Goal: Navigation & Orientation: Find specific page/section

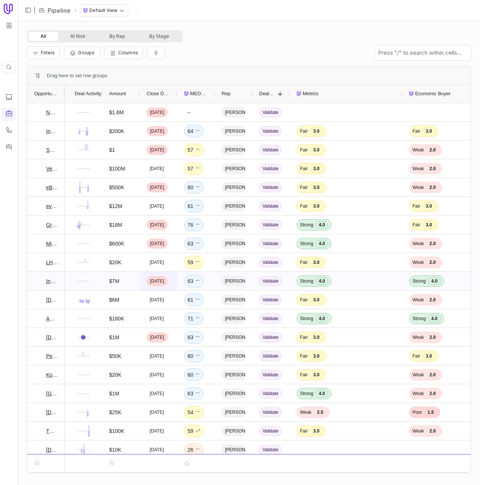
click at [145, 275] on div "May 31, 2025" at bounding box center [159, 281] width 38 height 18
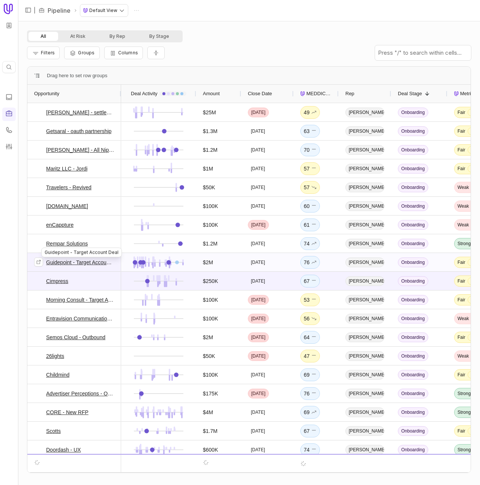
click at [71, 266] on link "Guidepoint - Target Account Deal" at bounding box center [80, 262] width 68 height 9
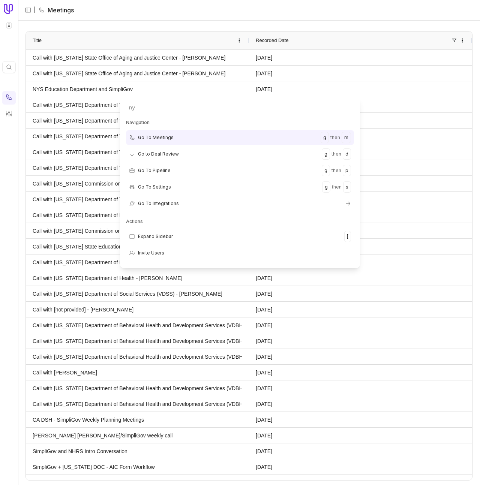
type input "nys"
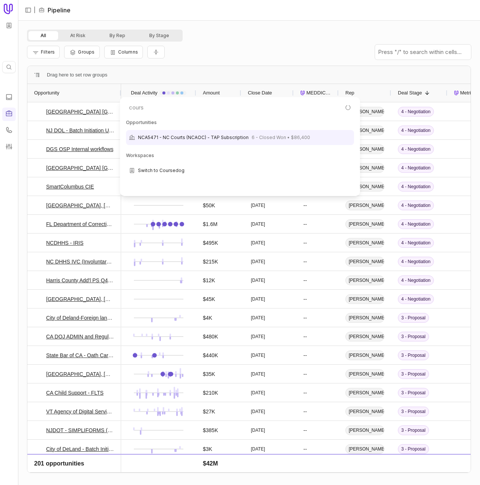
type input "course"
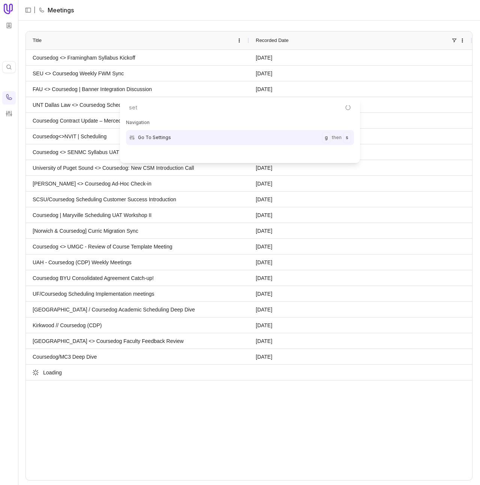
type input "sett"
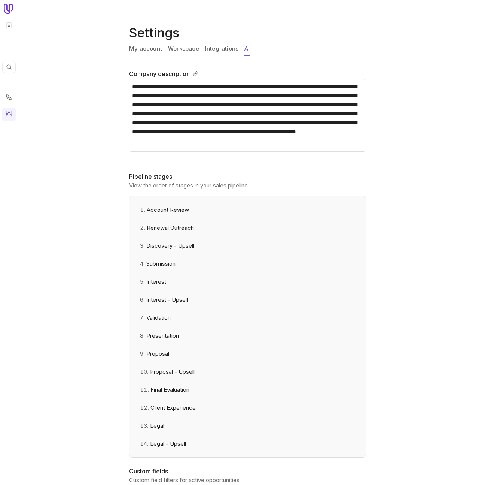
click at [245, 49] on link "AI" at bounding box center [247, 49] width 5 height 14
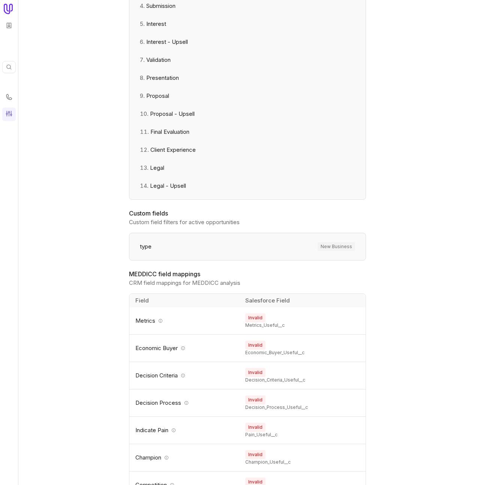
scroll to position [264, 0]
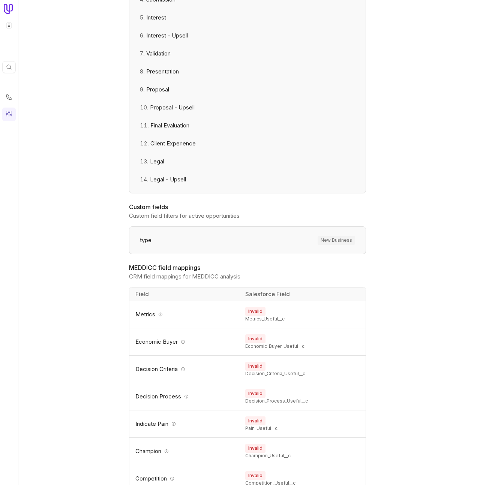
click at [338, 243] on span "New Business" at bounding box center [337, 240] width 38 height 9
click at [338, 242] on span "New Business" at bounding box center [337, 240] width 38 height 9
copy span "New Business"
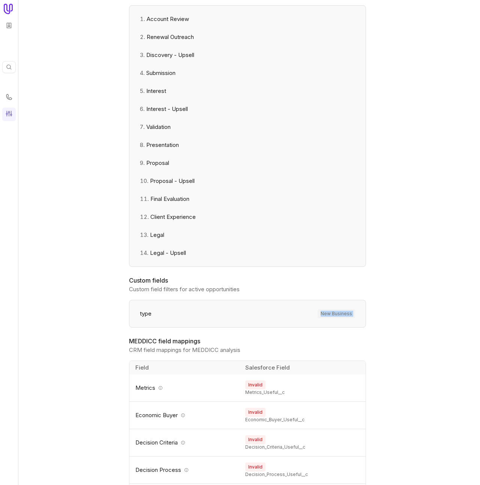
scroll to position [119, 0]
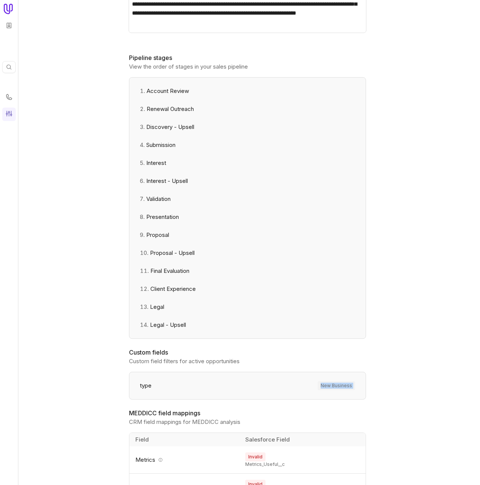
click at [164, 146] on li "Submission" at bounding box center [247, 145] width 224 height 18
click at [153, 202] on li "Validation" at bounding box center [247, 199] width 224 height 18
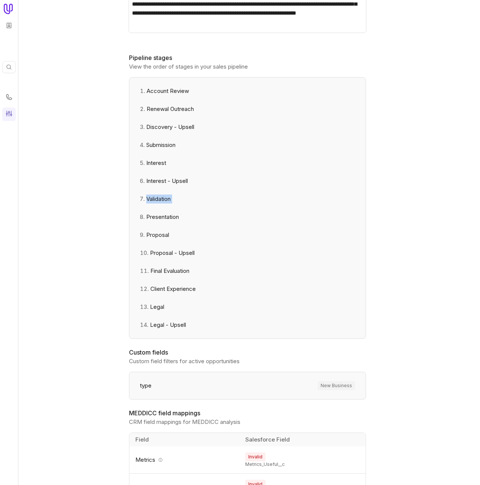
click at [153, 202] on li "Validation" at bounding box center [247, 199] width 224 height 18
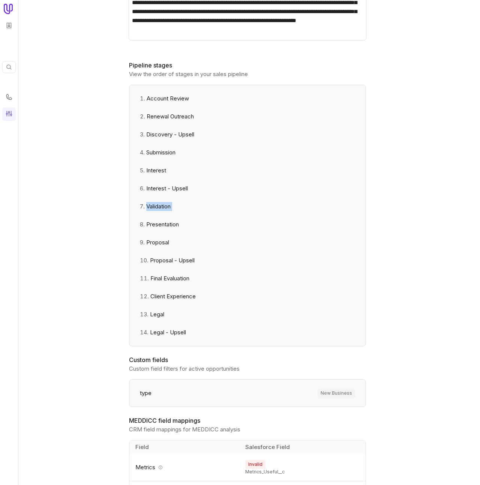
scroll to position [108, 0]
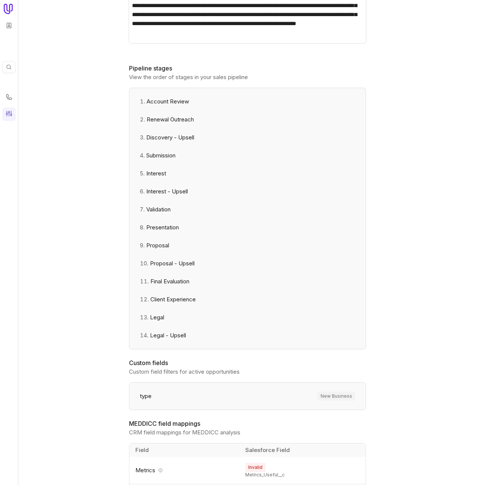
click at [171, 300] on li "Client Experience" at bounding box center [247, 300] width 224 height 18
click at [156, 176] on li "Interest" at bounding box center [247, 174] width 224 height 18
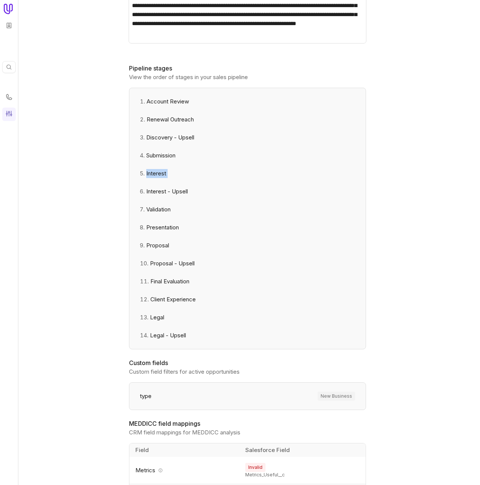
click at [156, 176] on li "Interest" at bounding box center [247, 174] width 224 height 18
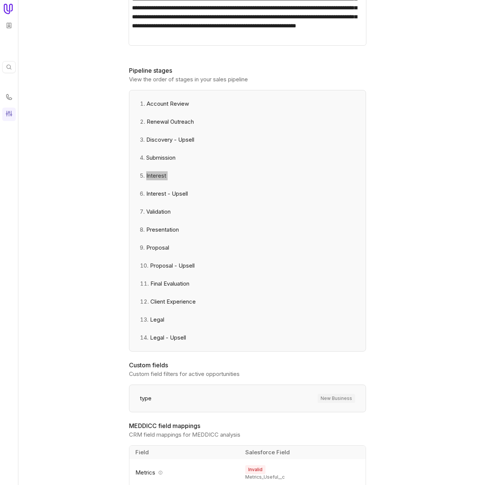
scroll to position [122, 0]
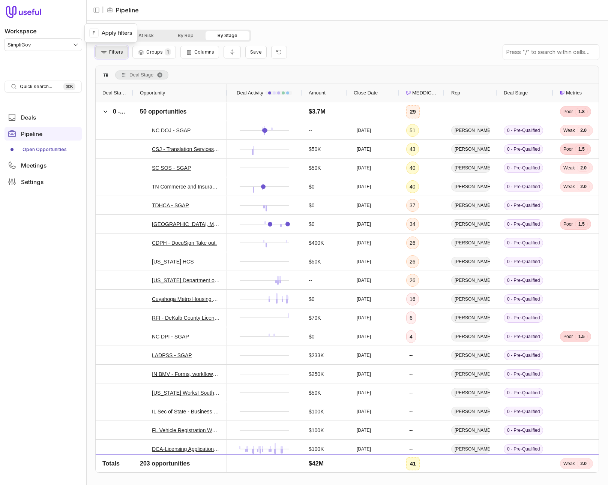
click at [121, 50] on span "Filters" at bounding box center [116, 52] width 14 height 6
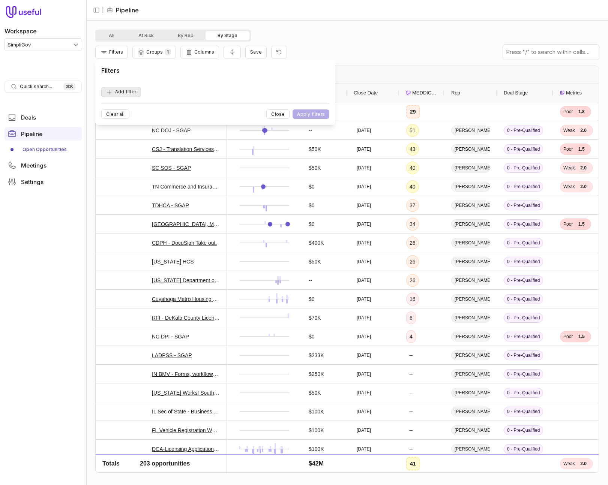
click at [118, 92] on button "Add filter" at bounding box center [121, 92] width 40 height 10
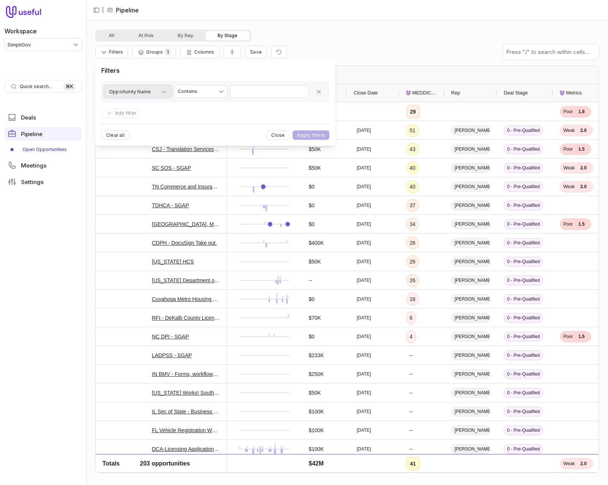
click at [118, 92] on span "Opportunity Name" at bounding box center [130, 91] width 42 height 9
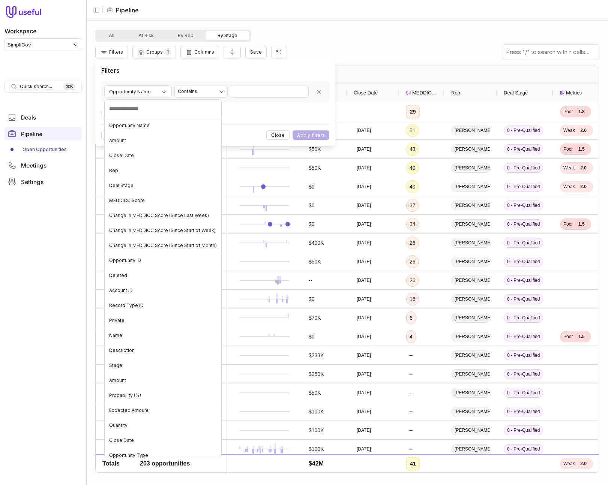
click at [266, 92] on html "Workspace SimpliGov Quick search... ⌘ K Deals Pipeline Open Opportunities Meeti…" at bounding box center [304, 242] width 608 height 485
click at [266, 91] on div "**********" at bounding box center [215, 103] width 240 height 86
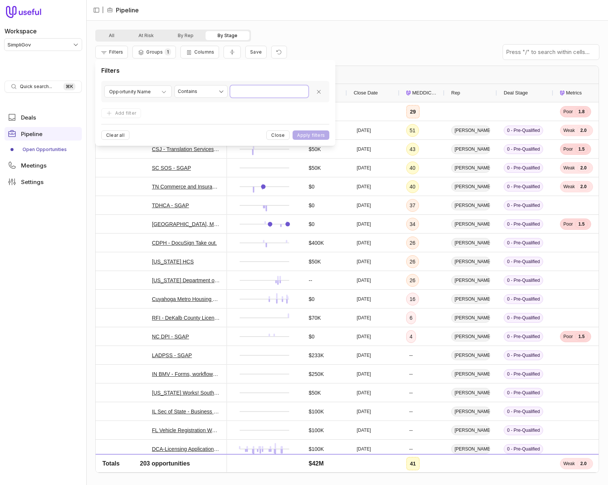
click at [267, 91] on input "Value" at bounding box center [269, 92] width 78 height 12
paste input "**********"
type input "**********"
drag, startPoint x: 248, startPoint y: 112, endPoint x: 314, endPoint y: 129, distance: 67.4
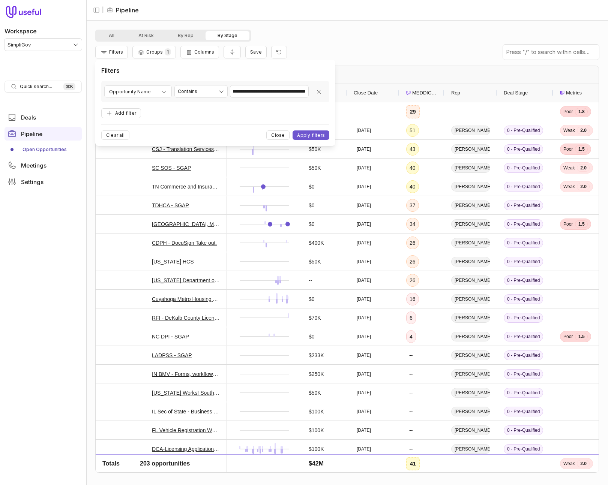
click at [248, 112] on form "**********" at bounding box center [215, 110] width 228 height 59
click at [309, 134] on button "Apply filters" at bounding box center [311, 135] width 37 height 9
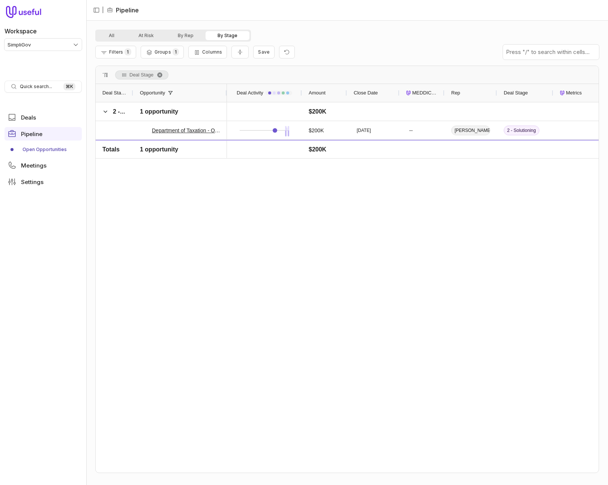
click at [132, 96] on div at bounding box center [132, 93] width 3 height 18
